Goal: Task Accomplishment & Management: Complete application form

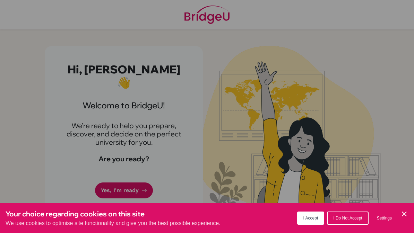
click at [357, 222] on button "I Do Not Accept" at bounding box center [347, 218] width 41 height 13
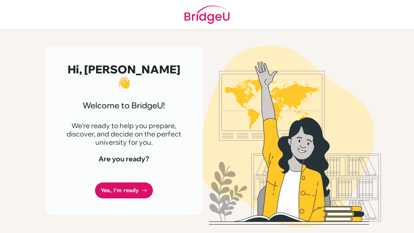
click at [121, 183] on link "Yes, I'm ready" at bounding box center [124, 191] width 58 height 16
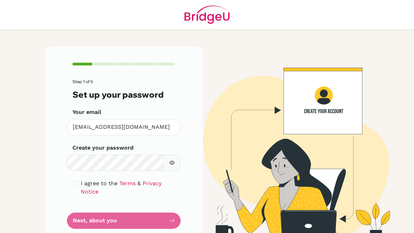
click at [57, 101] on div "Step 1 of 5 Set up your password Your email [EMAIL_ADDRESS][DOMAIN_NAME] Invali…" at bounding box center [124, 145] width 158 height 199
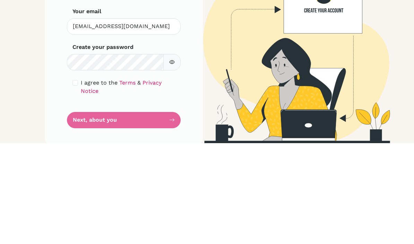
click at [175, 155] on button "button" at bounding box center [171, 163] width 17 height 16
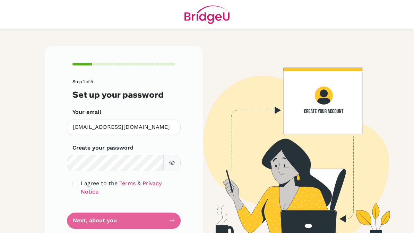
click at [180, 165] on button "button" at bounding box center [171, 163] width 17 height 16
click at [78, 183] on input "checkbox" at bounding box center [75, 184] width 6 height 6
checkbox input "true"
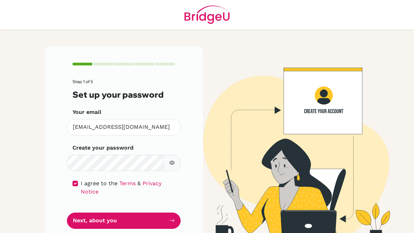
click at [175, 163] on button "button" at bounding box center [171, 163] width 17 height 16
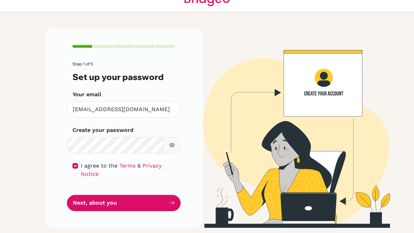
scroll to position [17, 0]
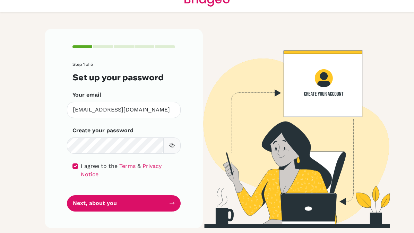
click at [84, 198] on button "Next, about you" at bounding box center [124, 204] width 114 height 16
